Goal: Navigation & Orientation: Go to known website

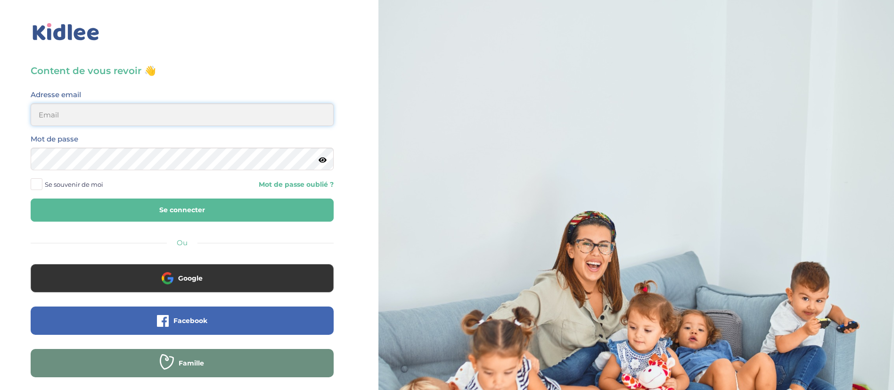
type input "dounya.khelassi@kidlee.fr"
click at [187, 209] on button "Se connecter" at bounding box center [182, 209] width 303 height 23
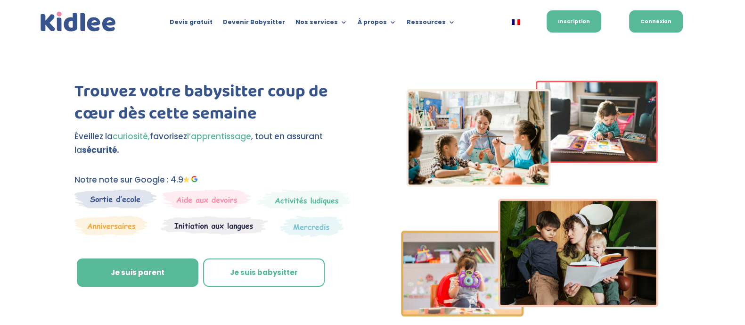
click at [648, 17] on link "Connexion" at bounding box center [656, 21] width 54 height 22
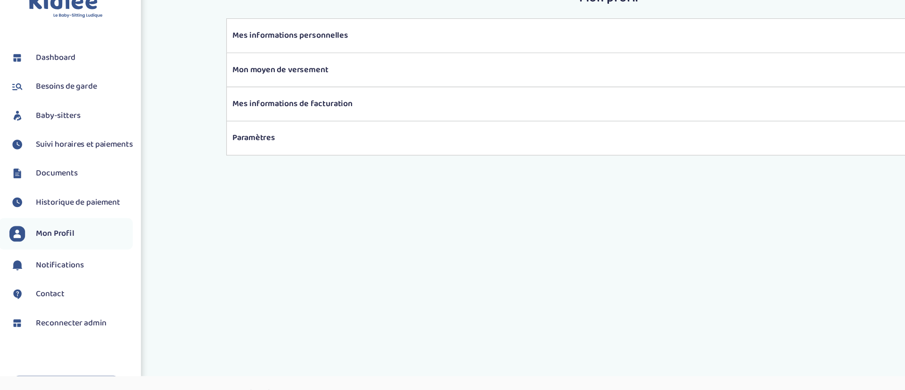
click at [70, 128] on span "Baby-sitters" at bounding box center [60, 125] width 40 height 11
click at [76, 124] on span "Baby-sitters" at bounding box center [60, 125] width 40 height 11
